Goal: Information Seeking & Learning: Learn about a topic

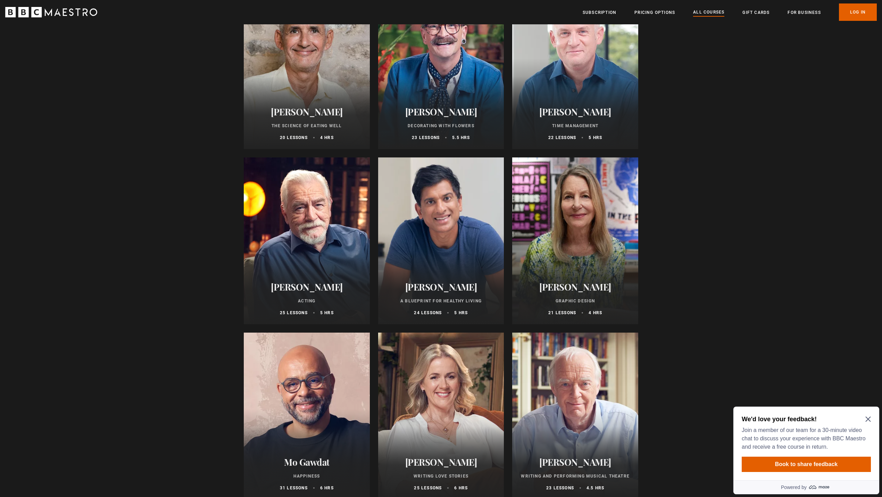
scroll to position [1019, 0]
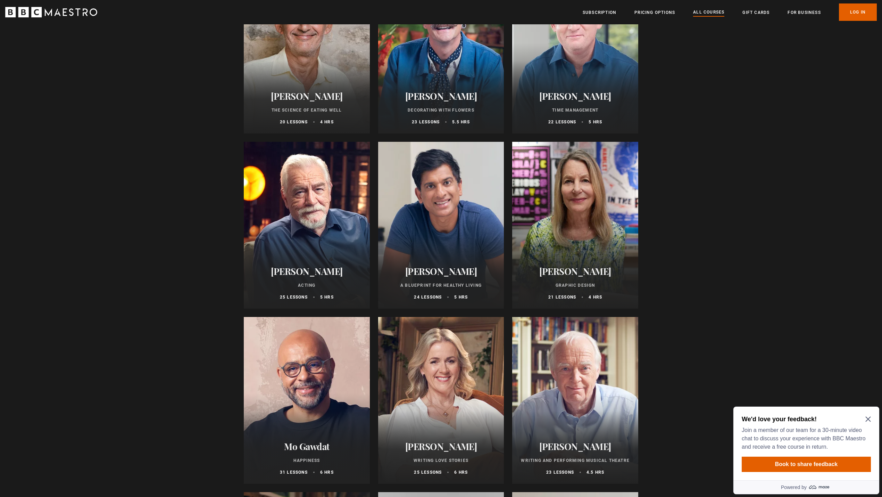
click at [596, 228] on div at bounding box center [575, 225] width 126 height 167
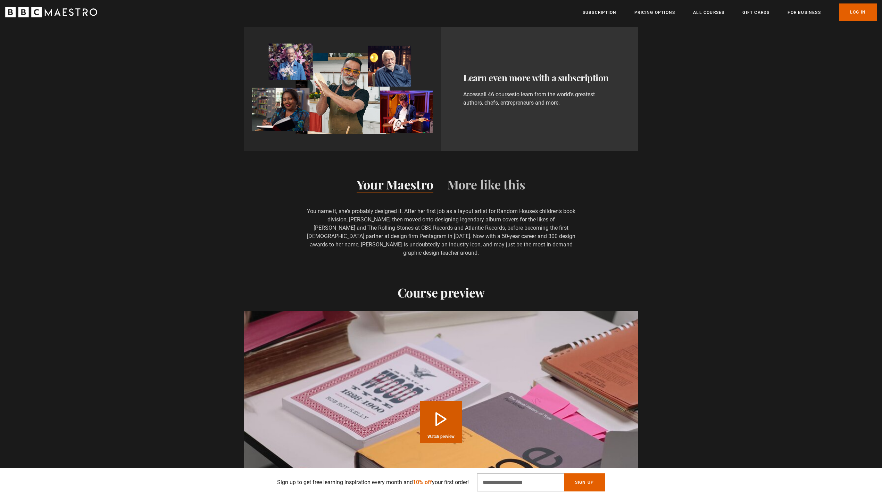
scroll to position [741, 0]
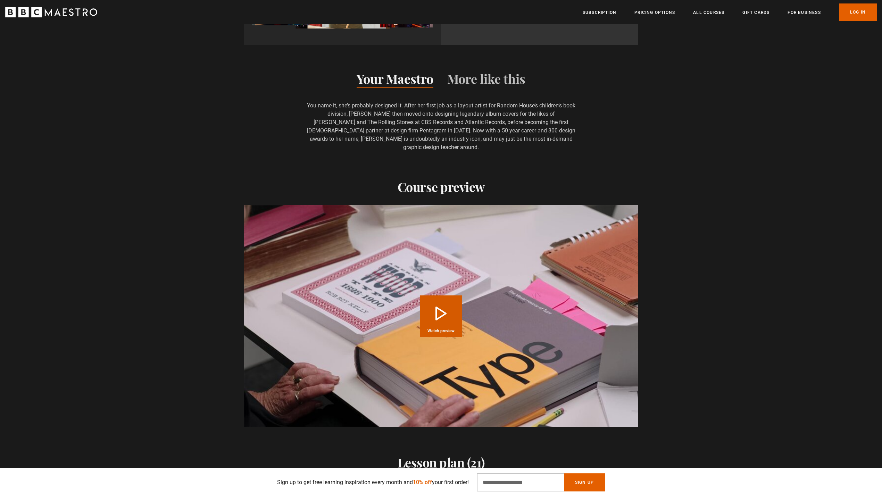
click at [430, 304] on button "Play Course overview for Graphic Design with Paula Scher Watch preview" at bounding box center [441, 316] width 42 height 42
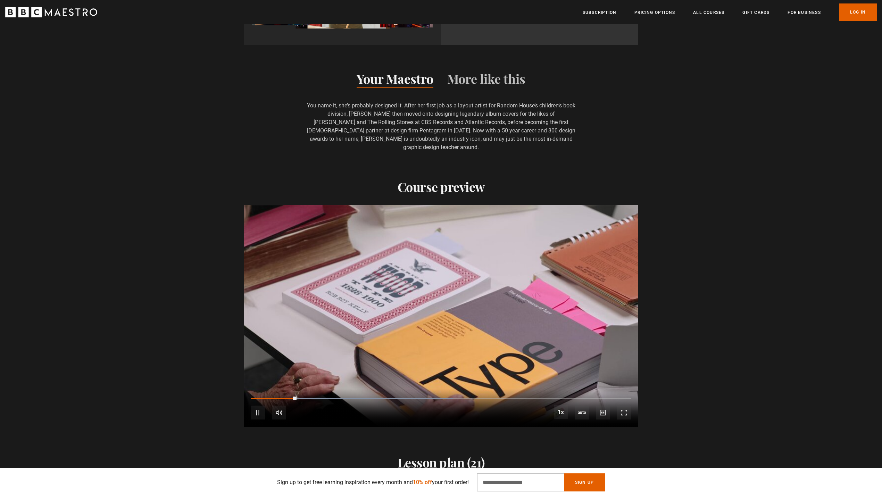
scroll to position [0, 273]
drag, startPoint x: 306, startPoint y: 388, endPoint x: 270, endPoint y: 389, distance: 35.8
click at [270, 389] on div "10s Skip Back 10 seconds Play 10s Skip Forward 10 seconds Loaded : 57.52% 0:16 …" at bounding box center [441, 408] width 395 height 39
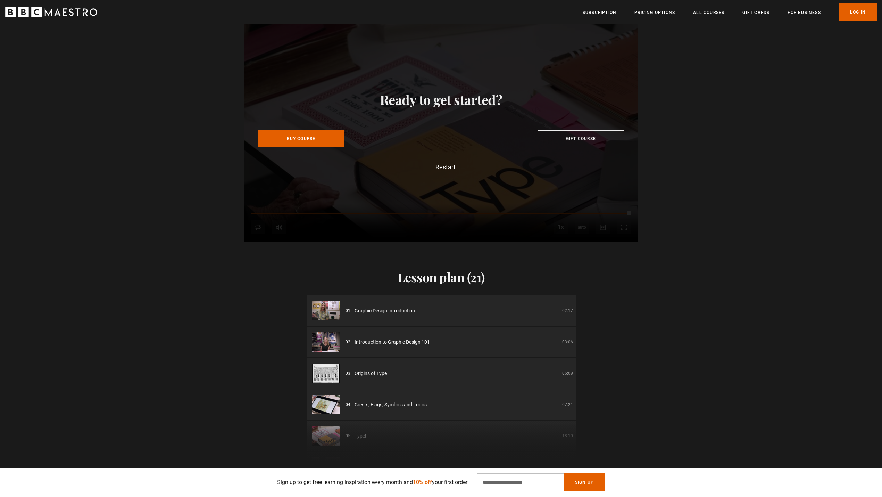
scroll to position [0, 1547]
